Goal: Task Accomplishment & Management: Use online tool/utility

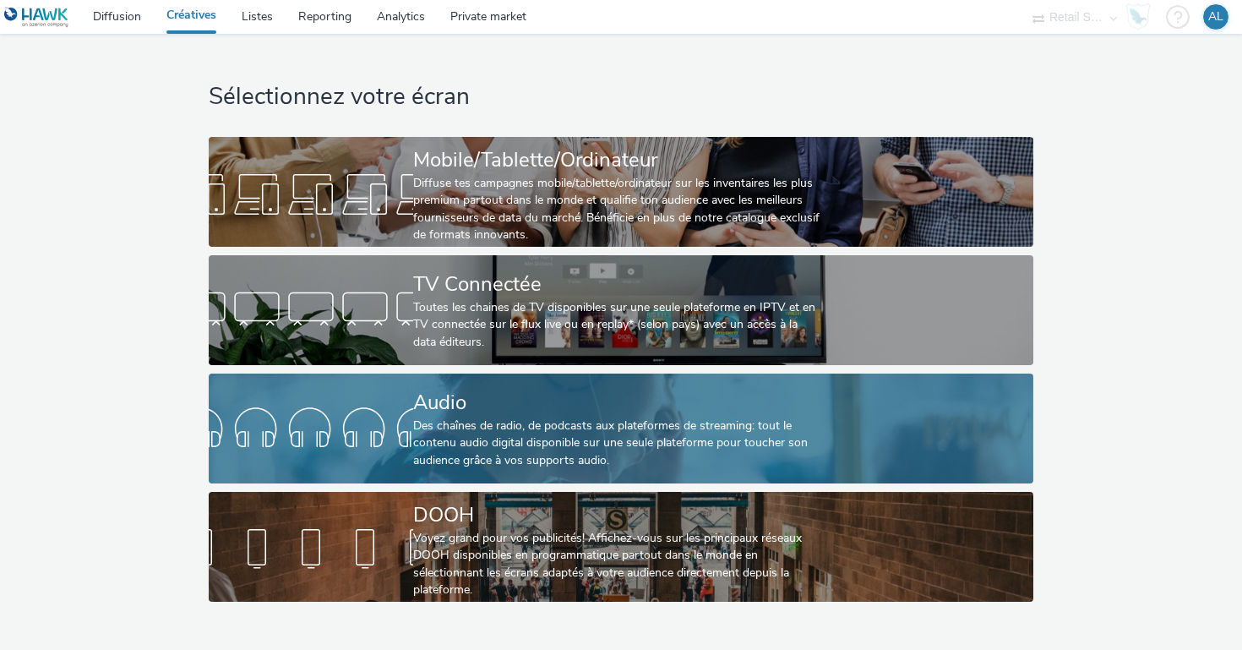
click at [540, 375] on div "Audio Des chaînes de radio, de podcasts aux plateformes de streaming: tout le c…" at bounding box center [617, 428] width 409 height 110
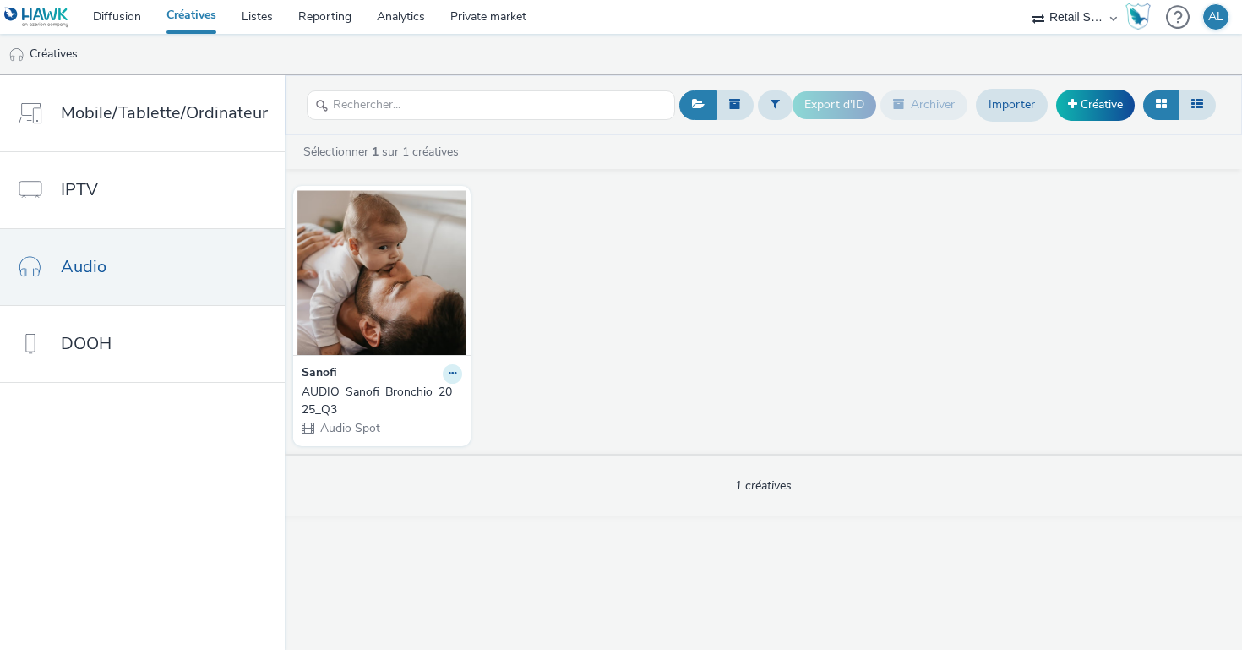
click at [448, 382] on button at bounding box center [452, 373] width 19 height 19
click at [389, 406] on link "Modifier" at bounding box center [398, 403] width 127 height 34
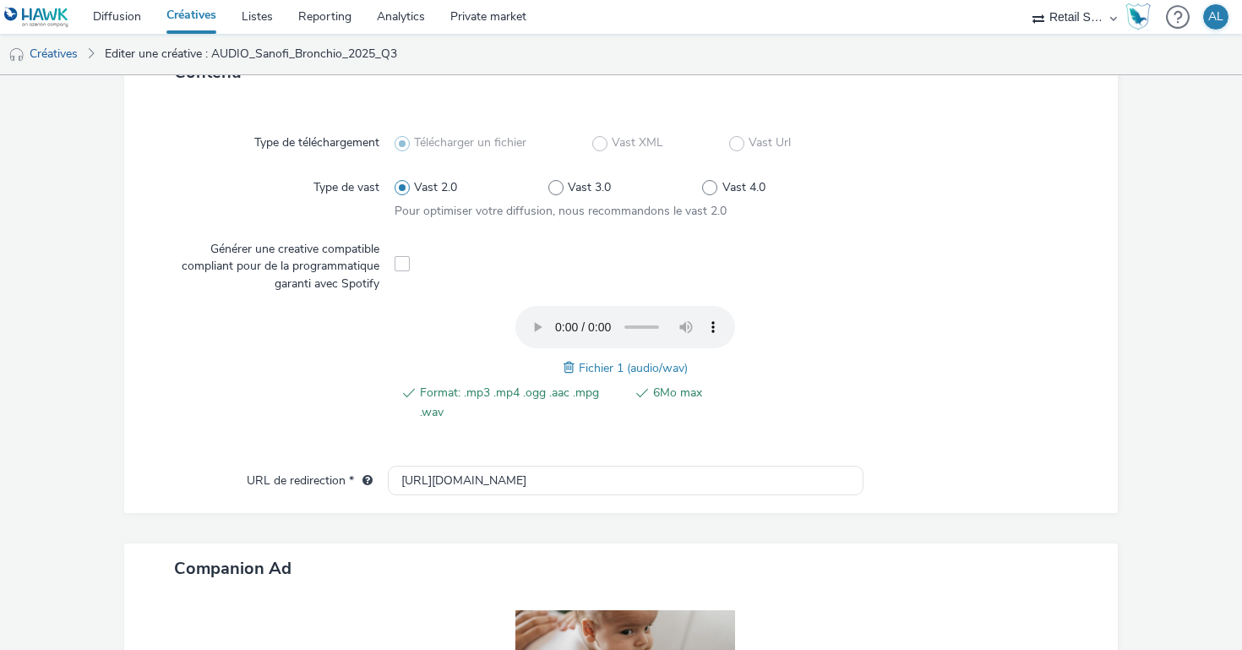
scroll to position [484, 0]
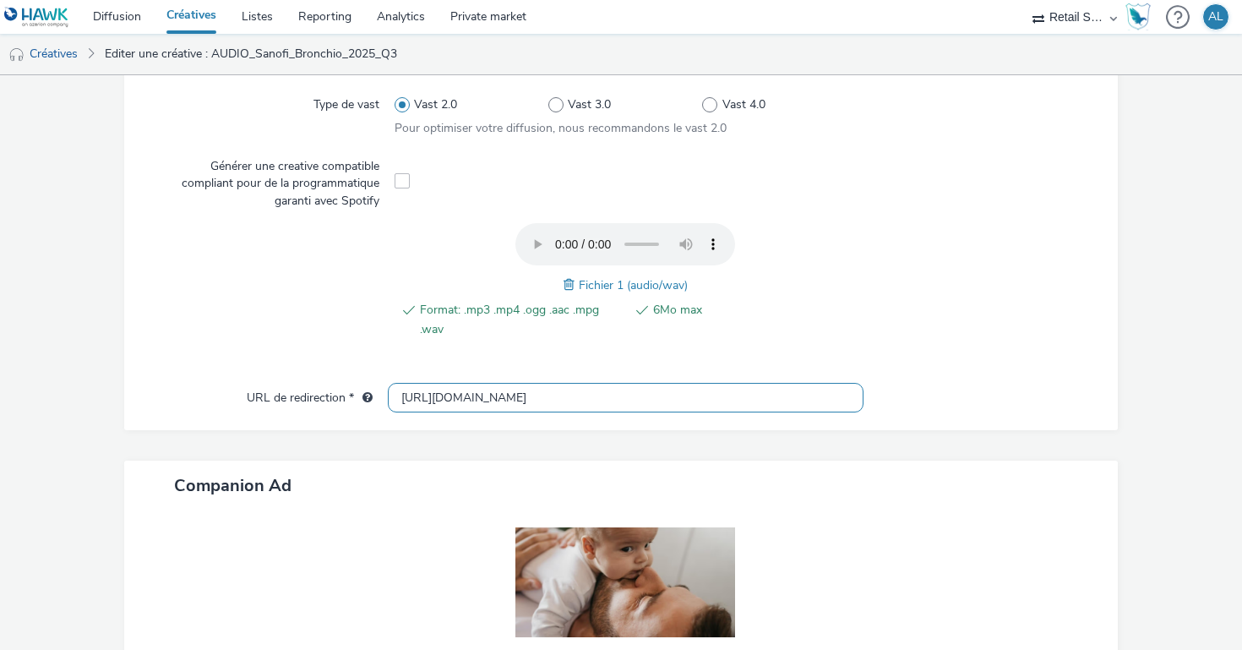
click at [521, 395] on input "[URL][DOMAIN_NAME]" at bounding box center [626, 398] width 476 height 30
paste input "s://[DOMAIN_NAME][URL]"
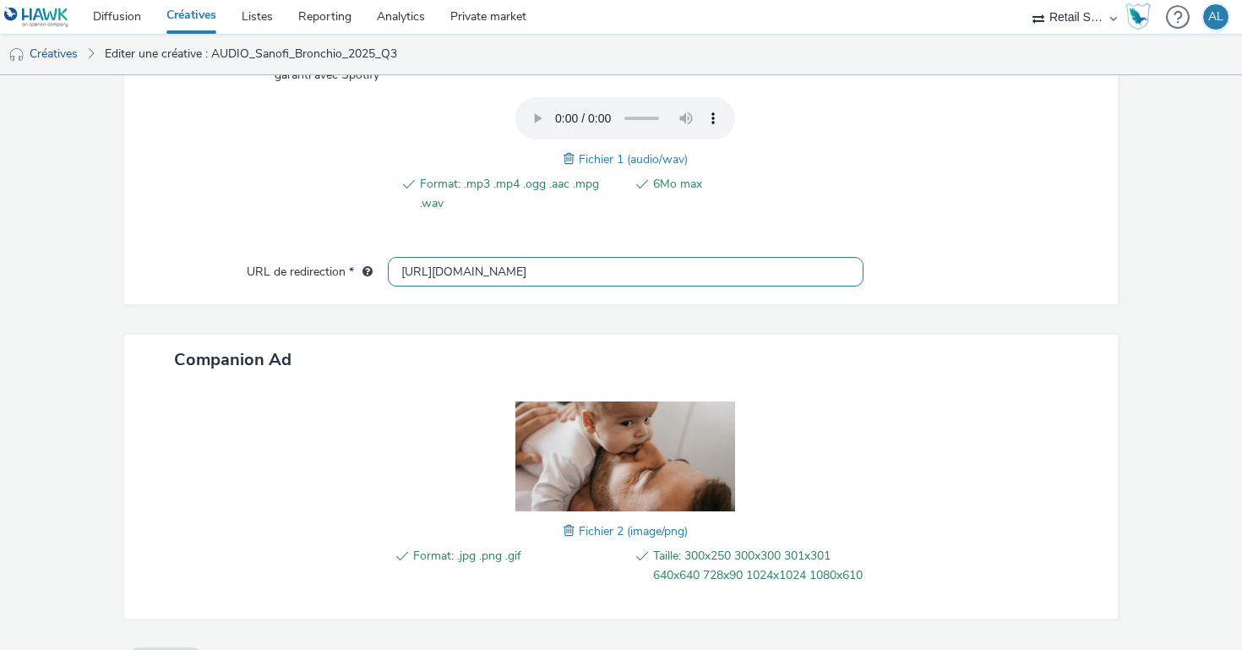
scroll to position [671, 0]
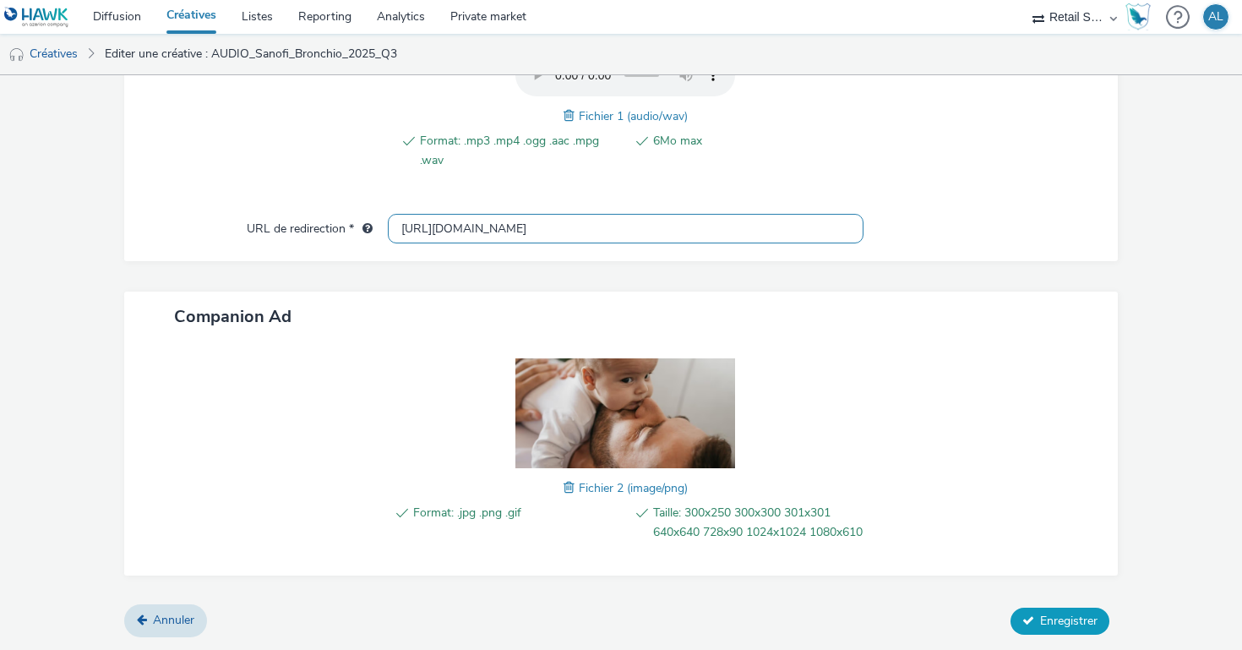
type input "[URL][DOMAIN_NAME]"
click at [1046, 615] on span "Enregistrer" at bounding box center [1068, 621] width 57 height 16
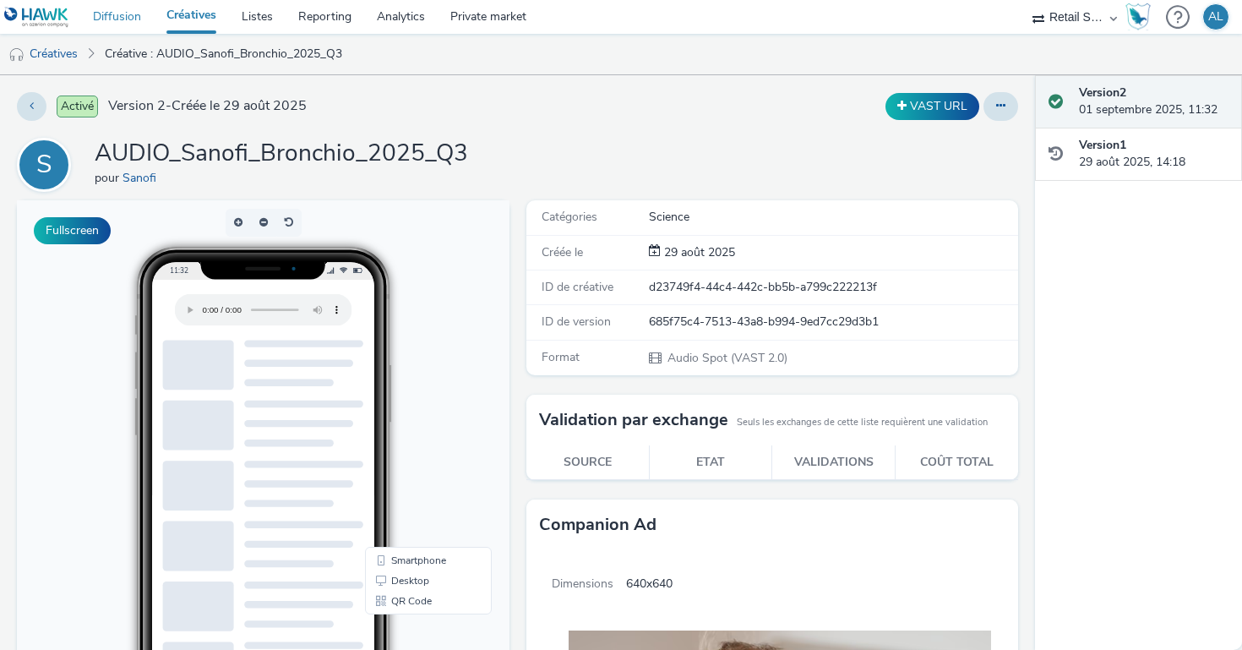
click at [113, 18] on link "Diffusion" at bounding box center [117, 17] width 74 height 34
